Goal: Information Seeking & Learning: Learn about a topic

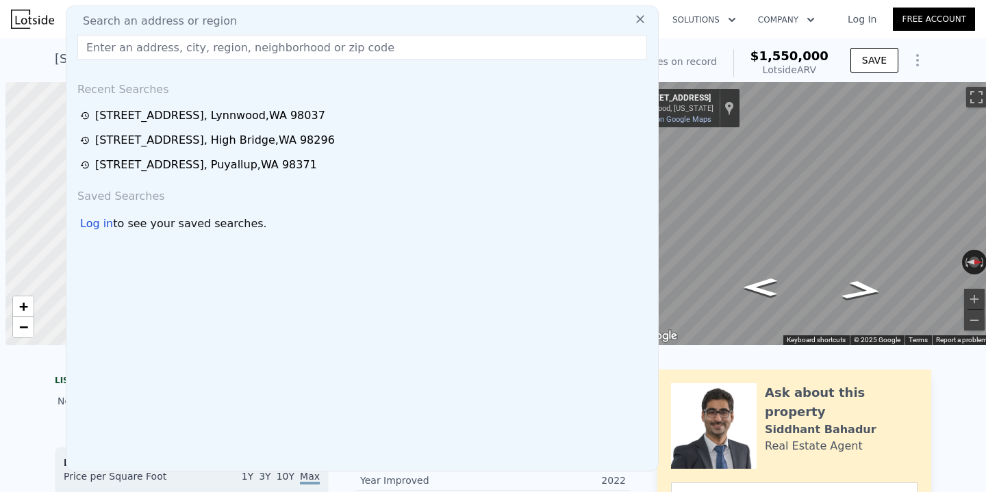
scroll to position [0, 5]
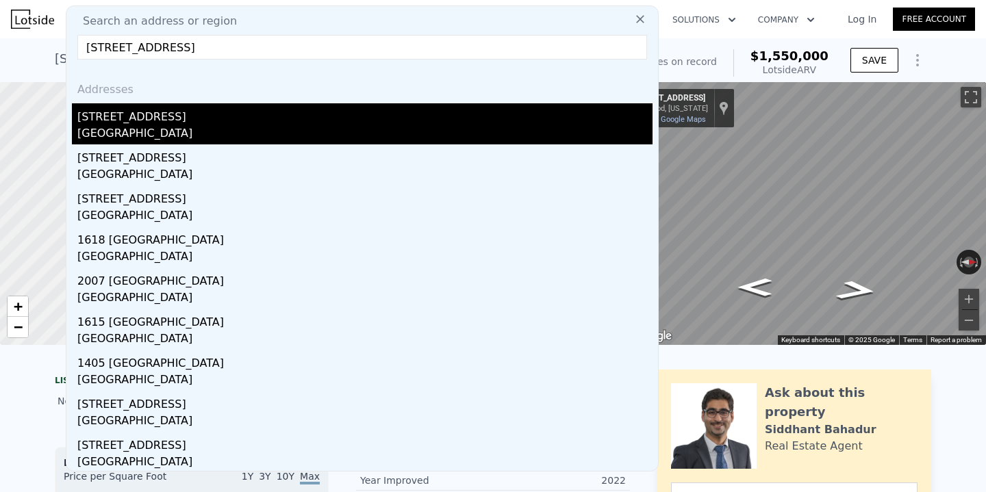
type input "[STREET_ADDRESS]"
click at [177, 126] on div "[GEOGRAPHIC_DATA]" at bounding box center [364, 134] width 575 height 19
type input "3"
type input "4"
type input "1"
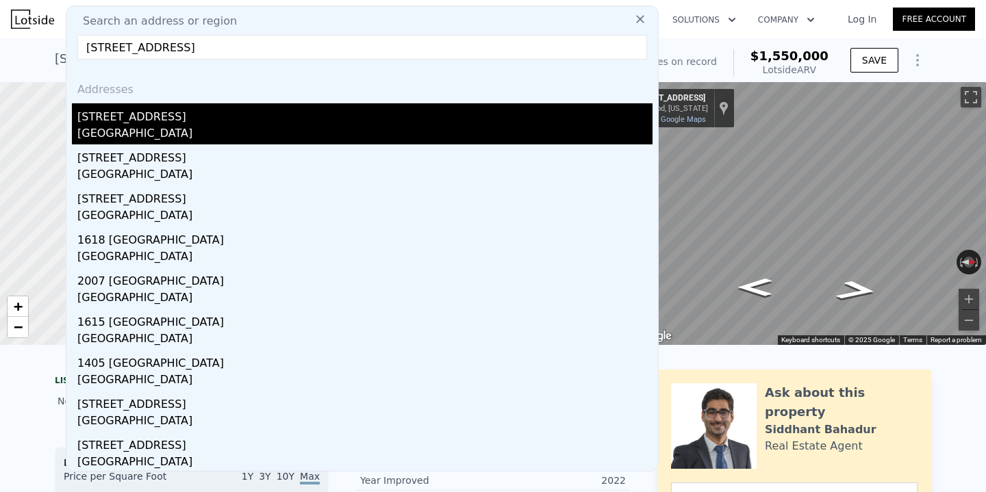
type input "2"
type input "1000"
type input "1470"
type input "6000"
type input "10048"
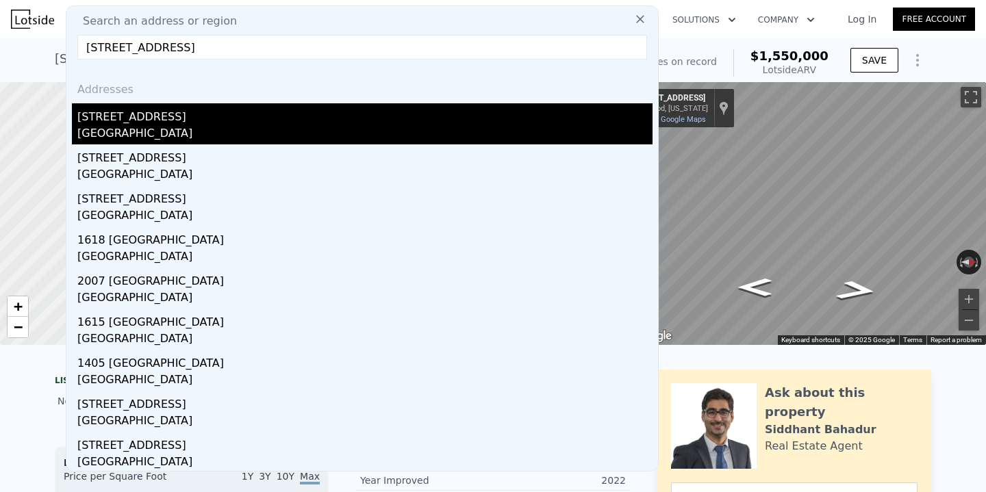
type input "$ 600,000"
type input "5"
type input "-$ 54,387"
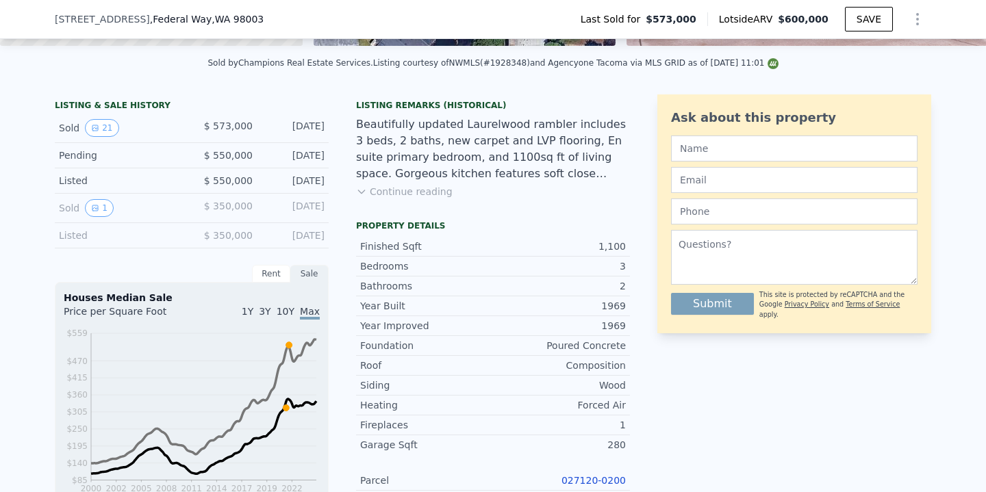
scroll to position [293, 0]
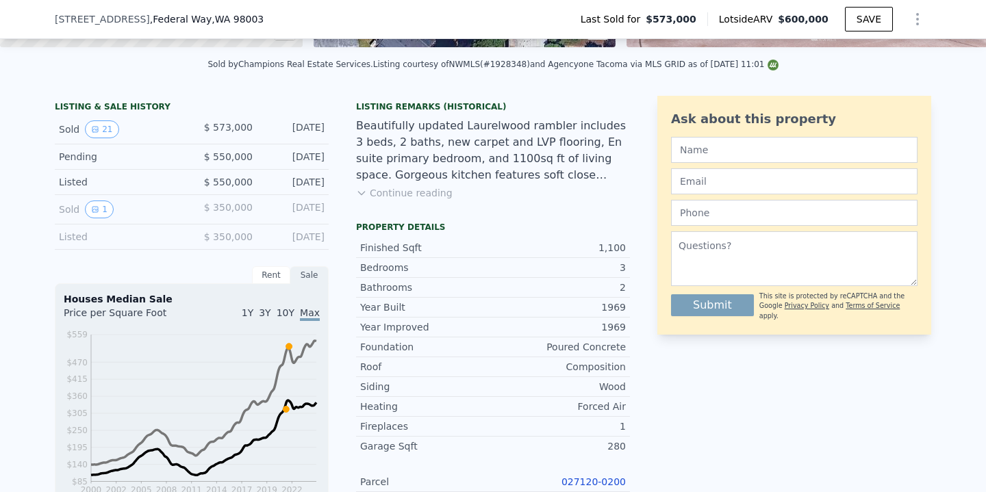
click at [437, 189] on button "Continue reading" at bounding box center [404, 193] width 97 height 14
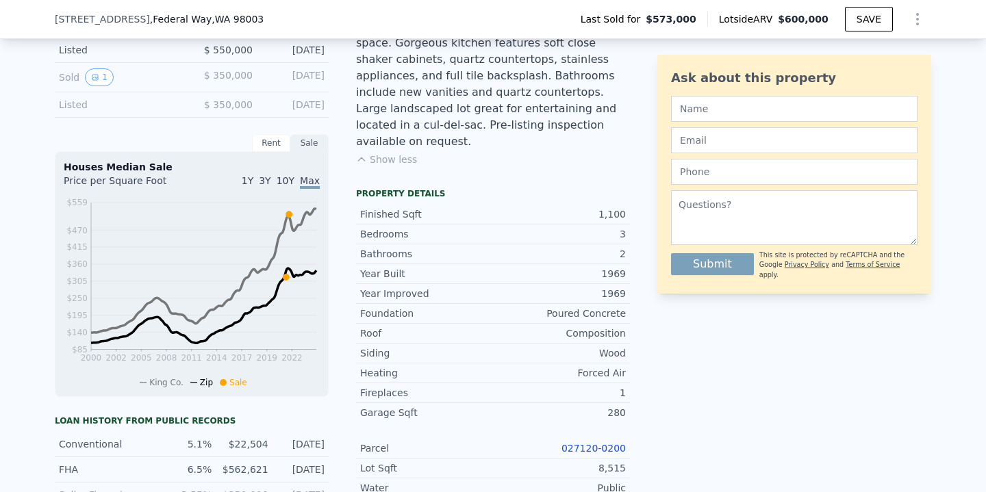
scroll to position [1402, 0]
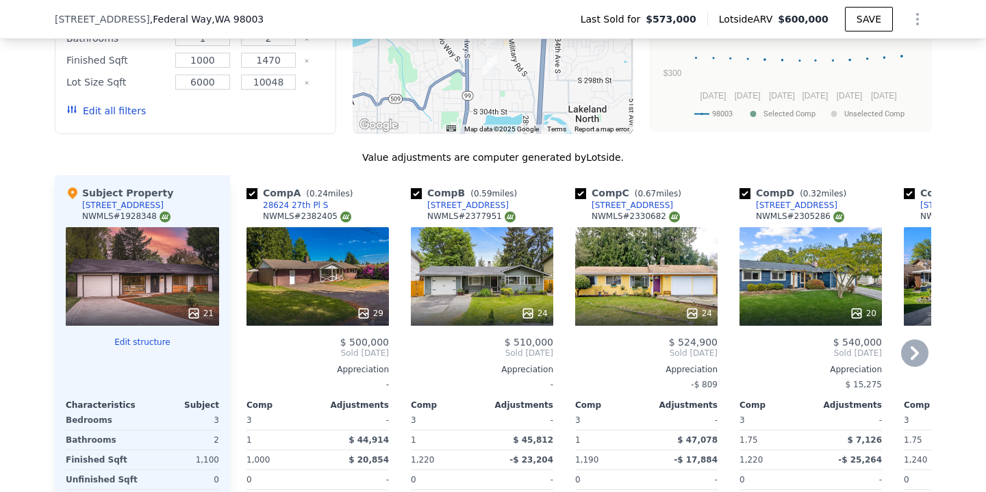
click at [913, 353] on icon at bounding box center [914, 352] width 27 height 27
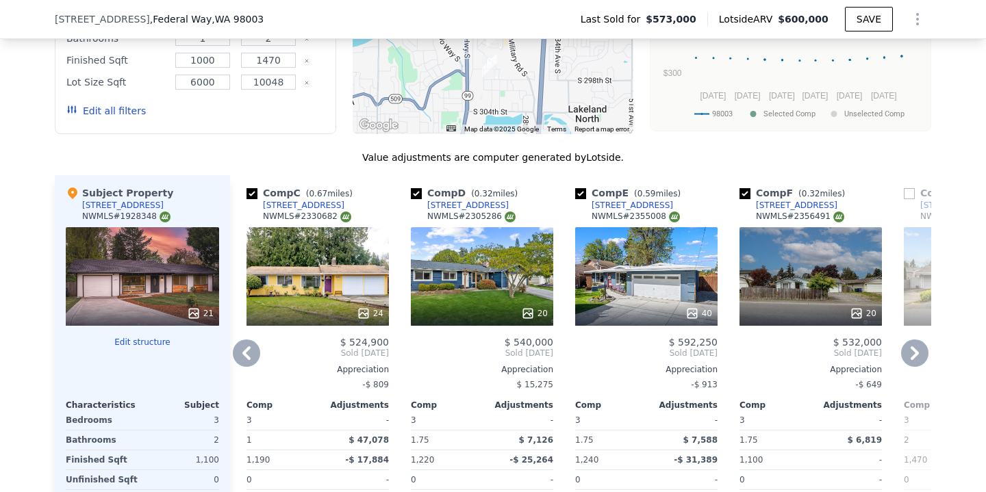
click at [916, 347] on icon at bounding box center [914, 352] width 27 height 27
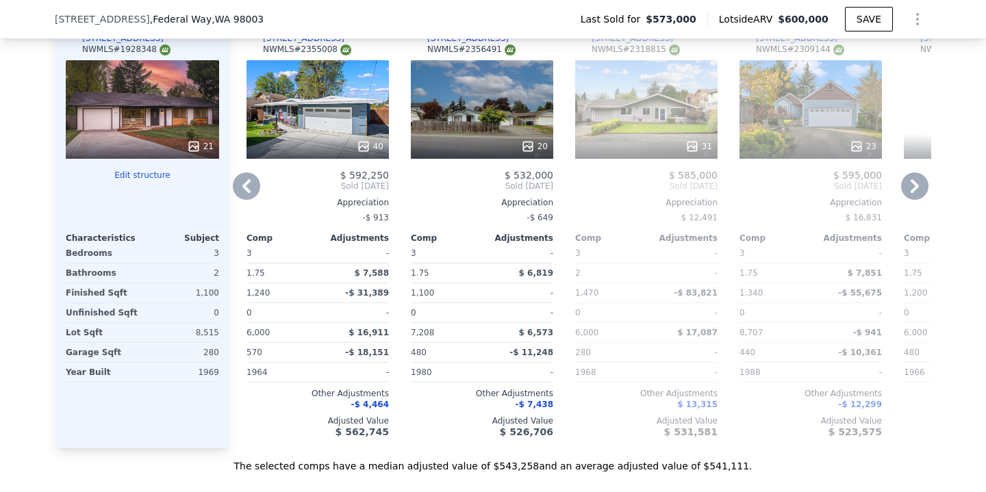
scroll to position [1585, 0]
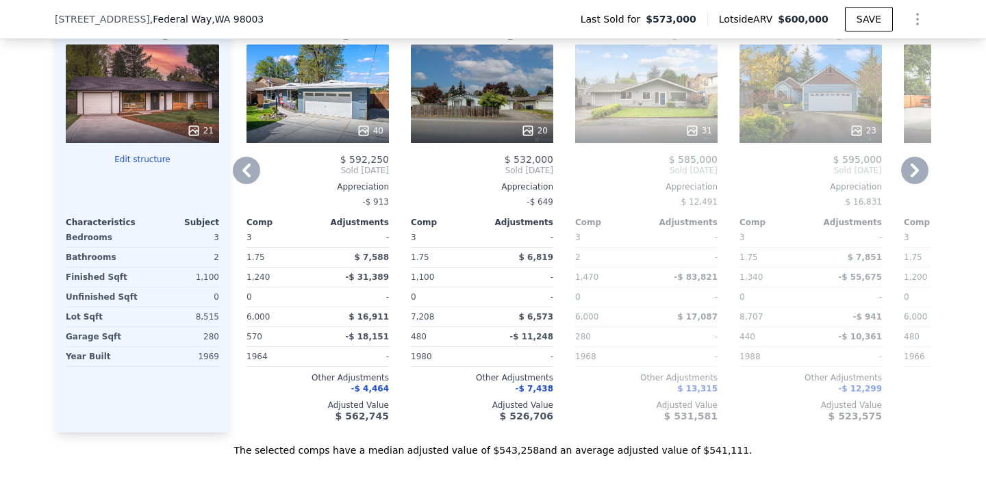
click at [919, 168] on icon at bounding box center [914, 170] width 27 height 27
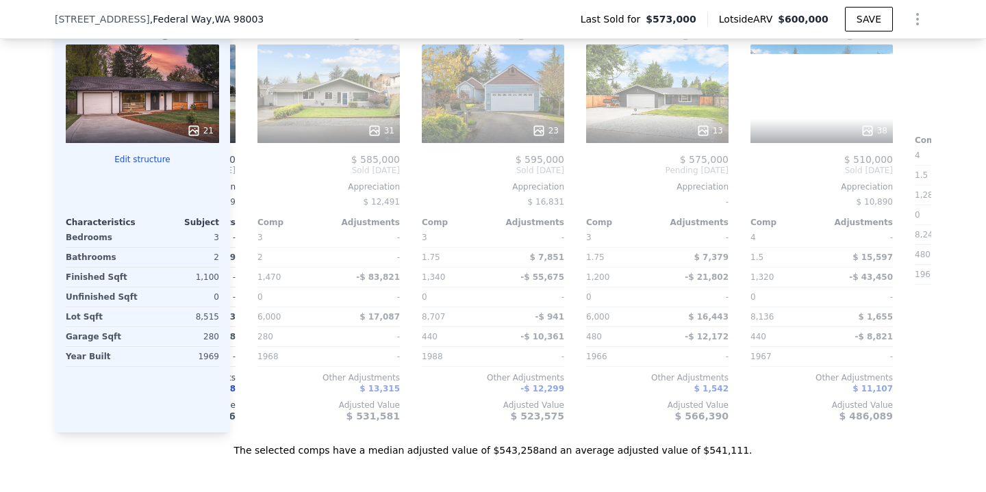
scroll to position [0, 986]
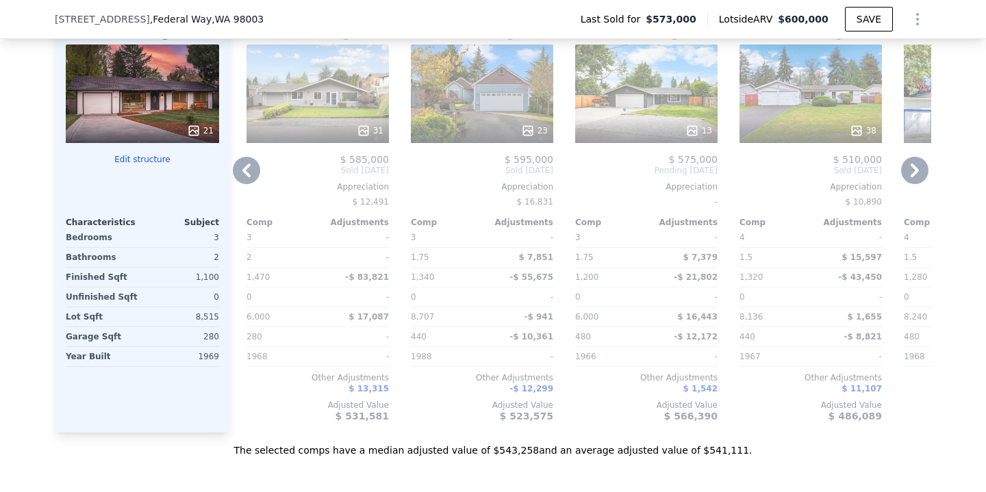
click at [248, 179] on icon at bounding box center [246, 170] width 27 height 27
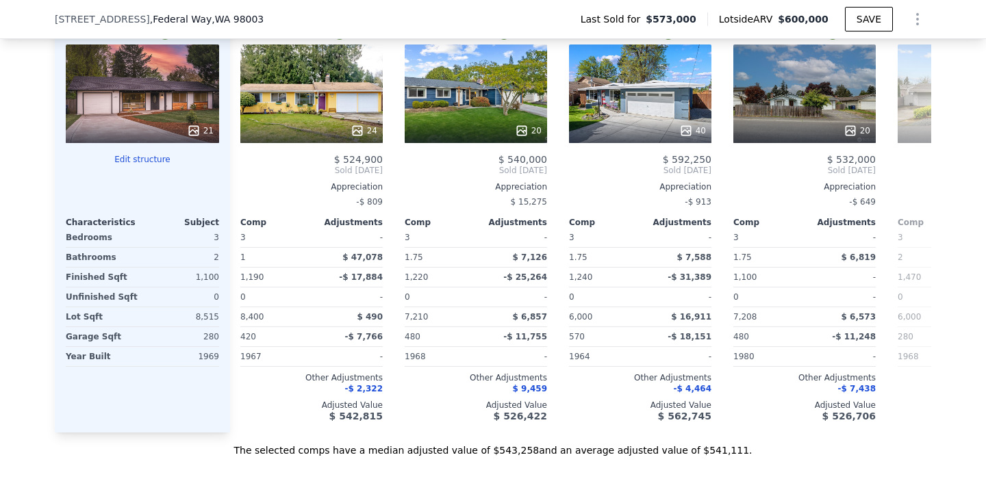
scroll to position [0, 329]
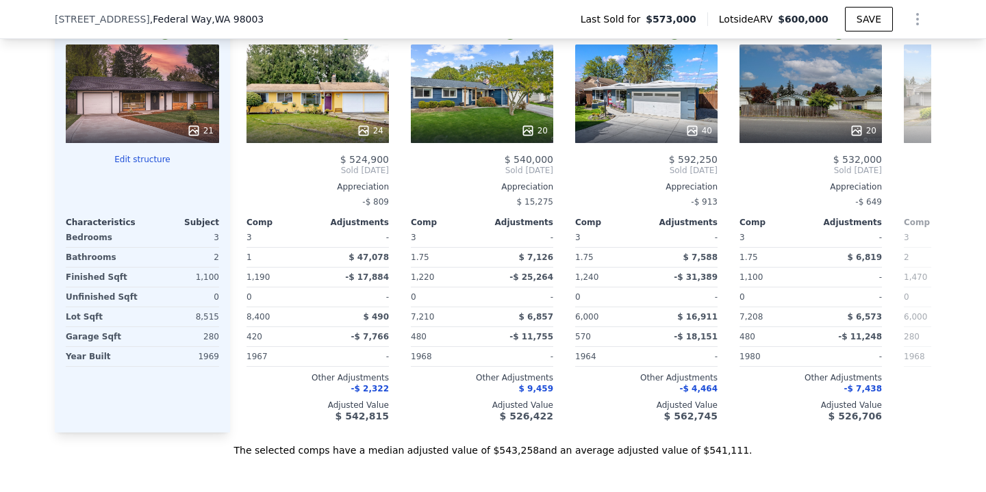
click at [251, 173] on span "Sold [DATE]" at bounding box center [317, 170] width 142 height 11
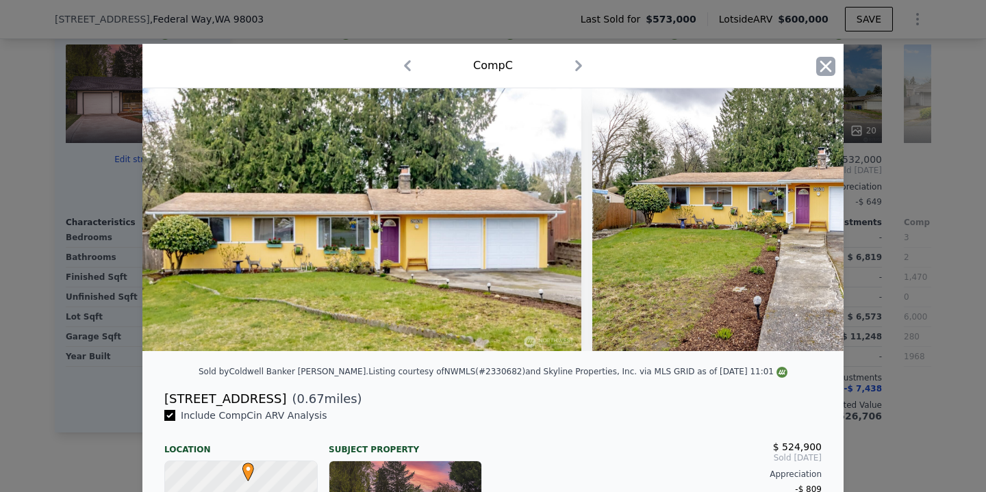
click at [825, 68] on icon "button" at bounding box center [825, 66] width 19 height 19
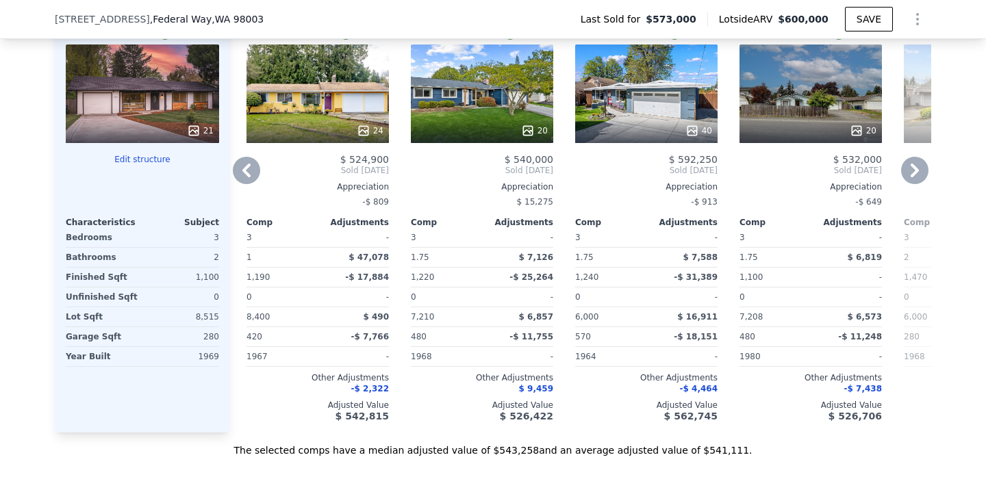
click at [248, 168] on icon at bounding box center [246, 170] width 27 height 27
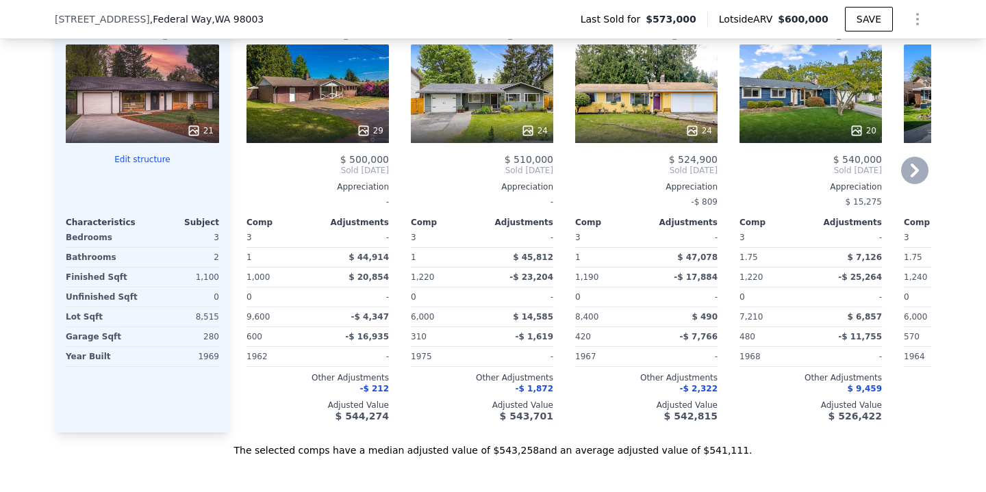
scroll to position [1408, 0]
